Goal: Information Seeking & Learning: Learn about a topic

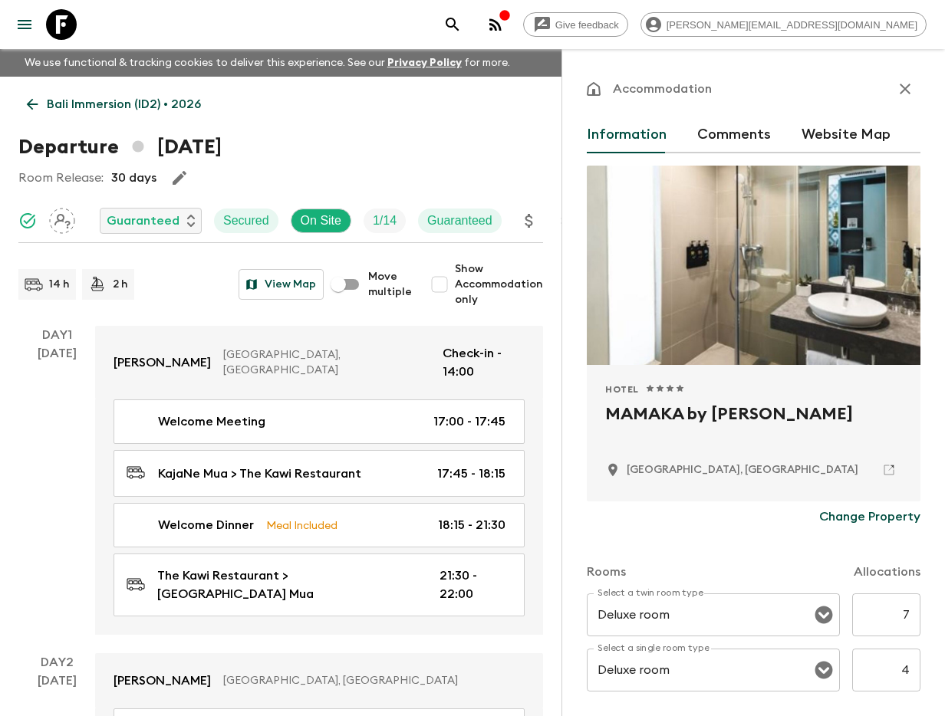
click at [459, 19] on icon "search adventures" at bounding box center [452, 24] width 13 height 13
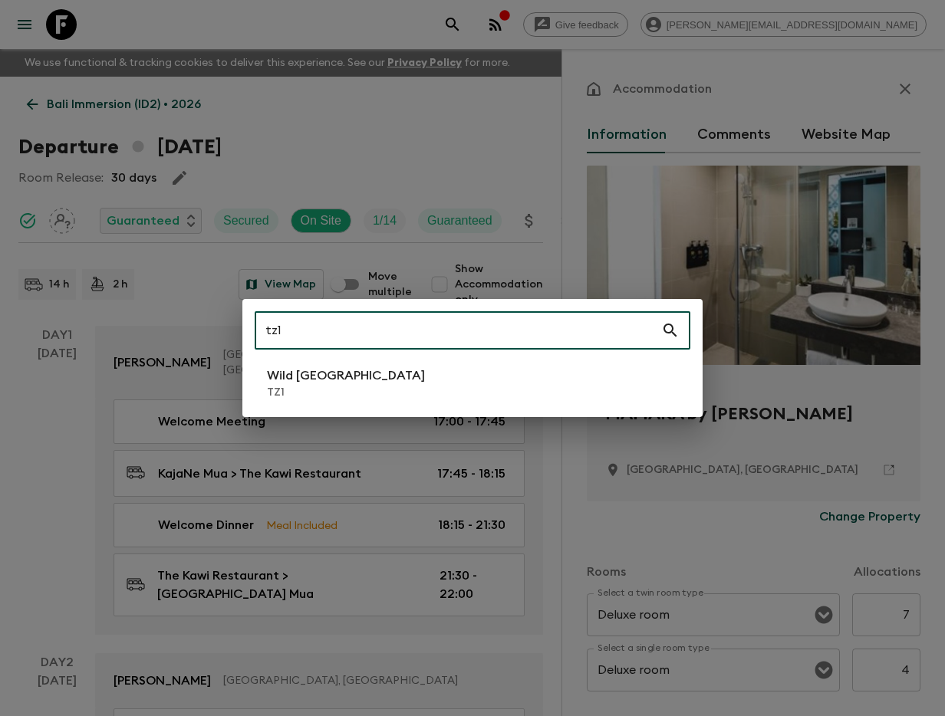
type input "tz1"
click at [353, 365] on li "Wild Tanzania TZ1" at bounding box center [473, 383] width 436 height 43
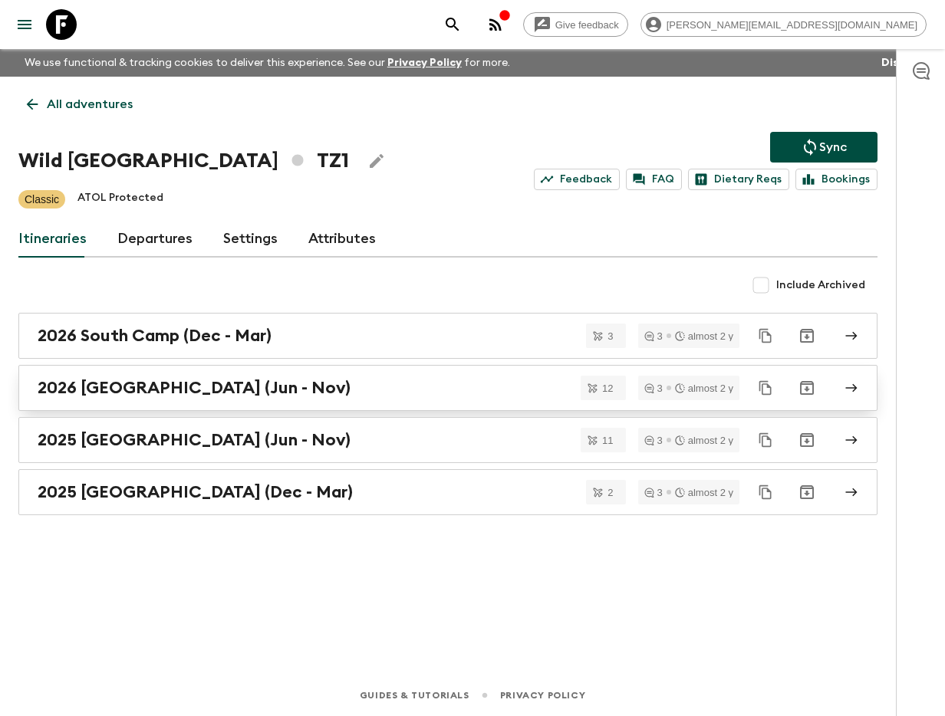
click at [246, 399] on link "2026 [GEOGRAPHIC_DATA] (Jun - Nov)" at bounding box center [447, 388] width 859 height 46
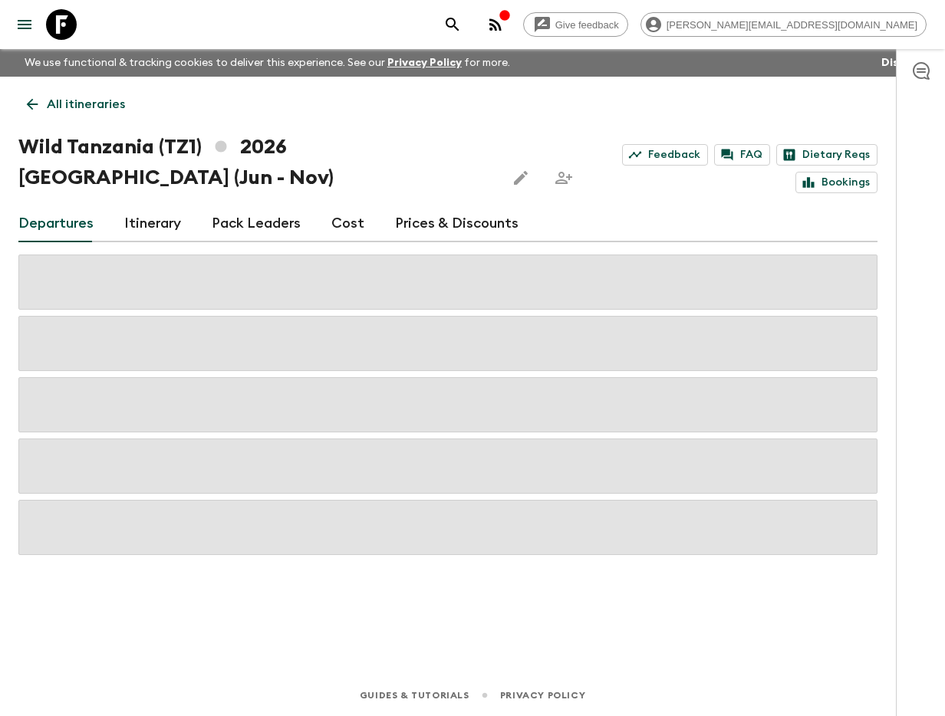
click at [168, 231] on link "Itinerary" at bounding box center [152, 224] width 57 height 37
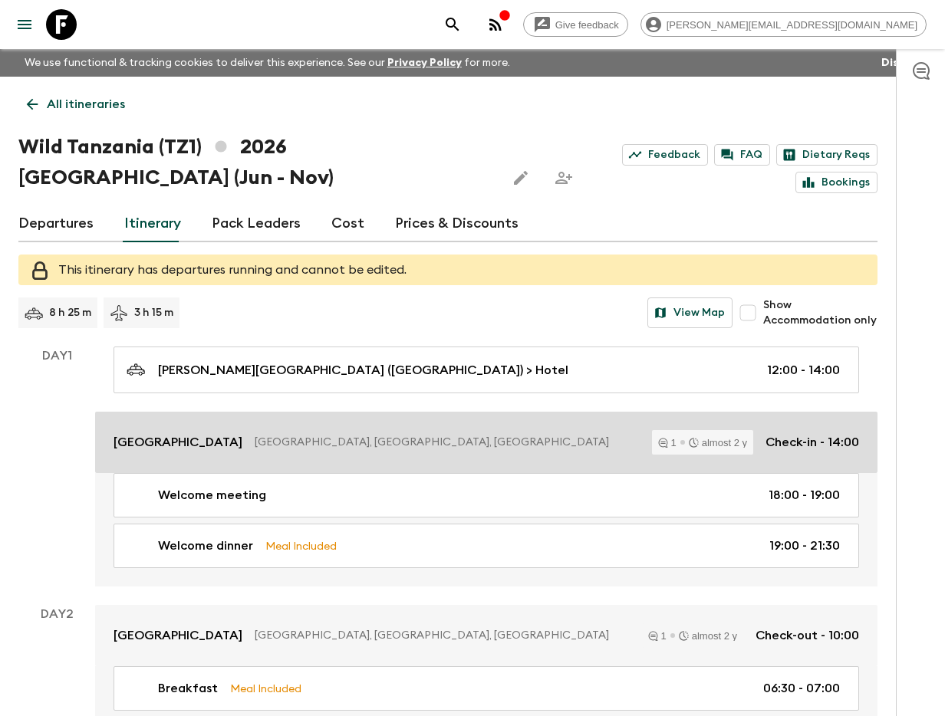
click at [162, 430] on div "[GEOGRAPHIC_DATA], [GEOGRAPHIC_DATA], [GEOGRAPHIC_DATA] almost 2 y Check-in - 1…" at bounding box center [486, 442] width 745 height 25
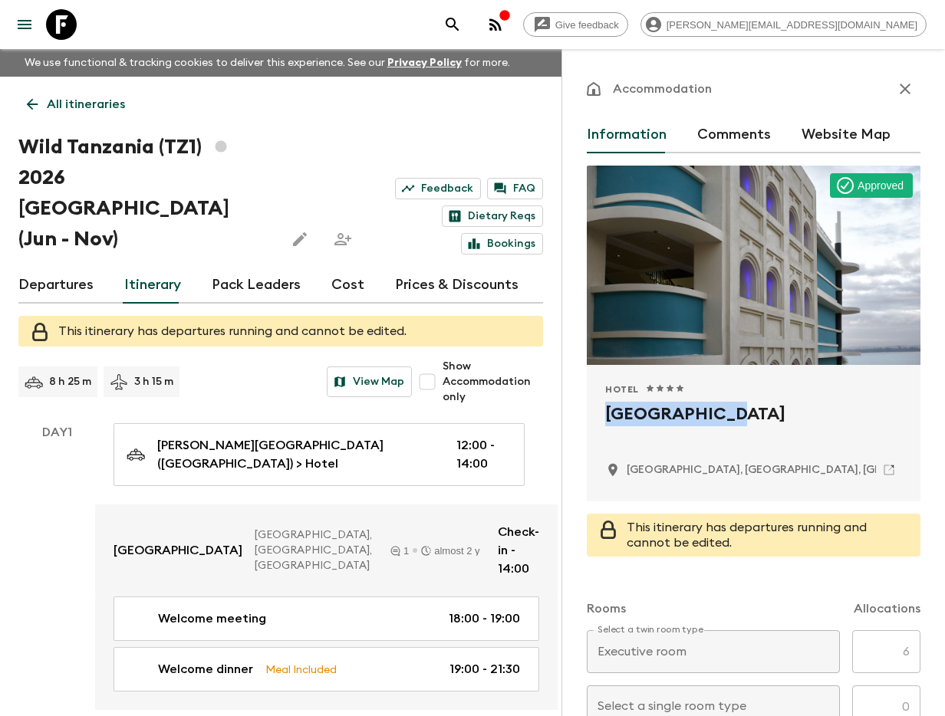
drag, startPoint x: 625, startPoint y: 413, endPoint x: 721, endPoint y: 413, distance: 95.9
click at [721, 413] on div "Hotel 1 Star 2 Stars 3 Stars 4 Stars 5 Stars [GEOGRAPHIC_DATA], [GEOGRAPHIC_DAT…" at bounding box center [754, 433] width 334 height 137
copy h2 "[GEOGRAPHIC_DATA]"
